Goal: Transaction & Acquisition: Obtain resource

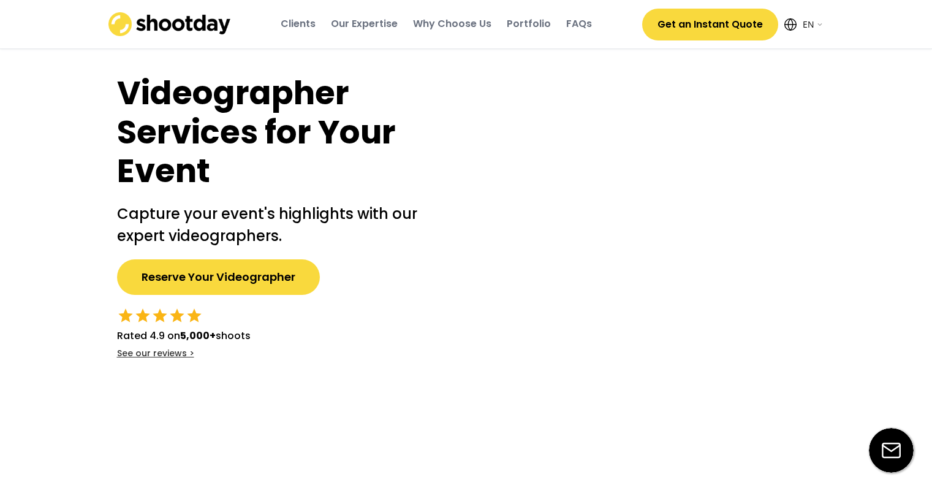
select select ""en""
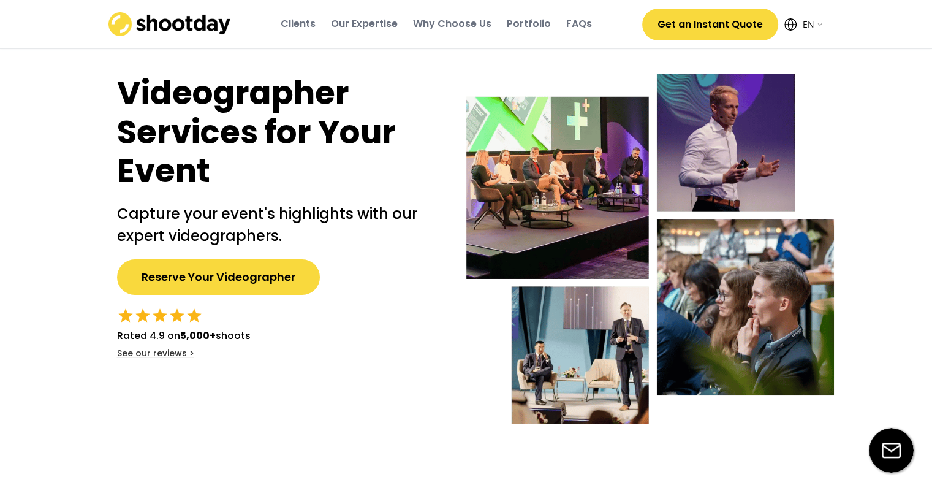
click at [887, 458] on img at bounding box center [891, 450] width 45 height 45
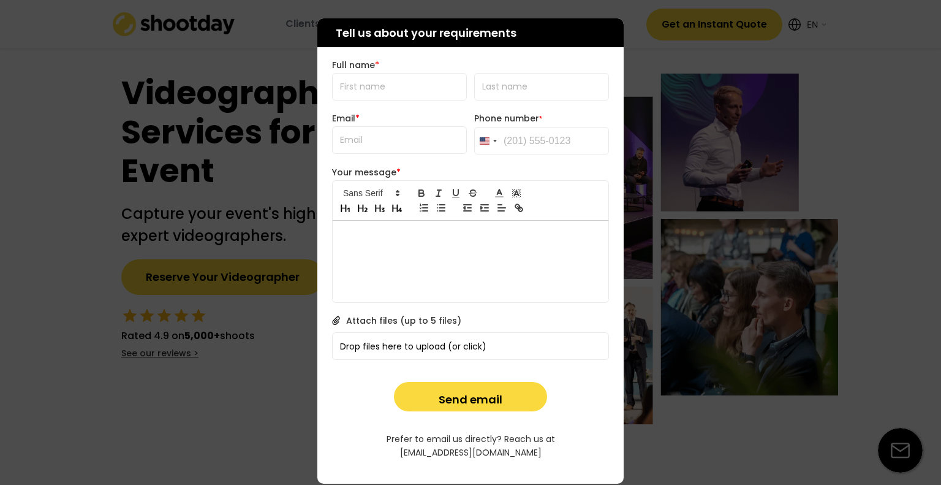
click at [752, 429] on div at bounding box center [470, 242] width 941 height 485
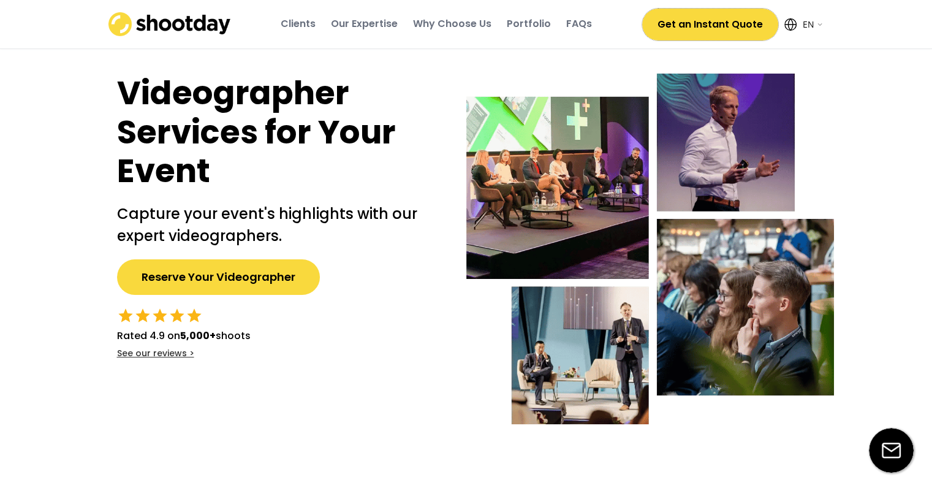
click at [712, 26] on button "Get an Instant Quote" at bounding box center [710, 25] width 136 height 32
